Goal: Check status: Check status

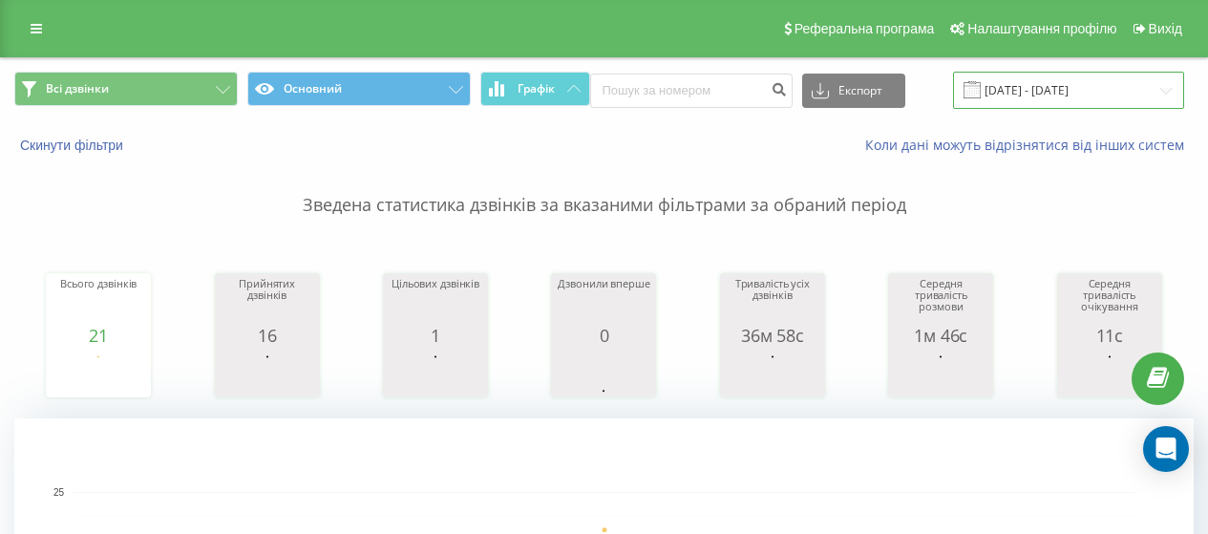
click at [1064, 105] on input "[DATE] - [DATE]" at bounding box center [1068, 90] width 231 height 37
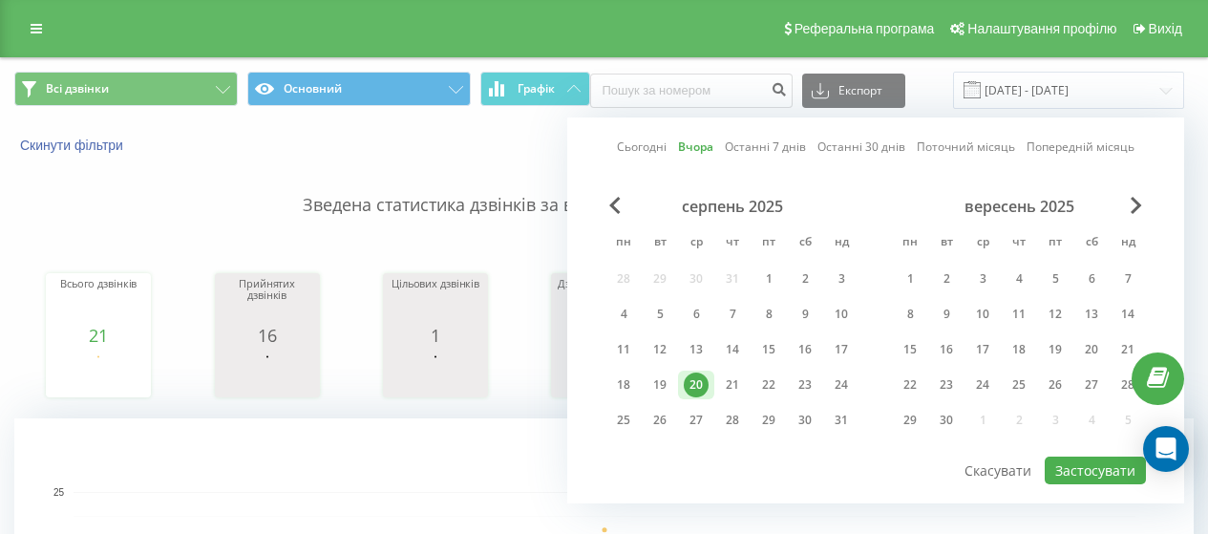
click at [645, 150] on link "Сьогодні" at bounding box center [642, 147] width 50 height 18
click at [1061, 465] on button "Застосувати" at bounding box center [1095, 471] width 101 height 28
type input "[DATE] - [DATE]"
